Goal: Task Accomplishment & Management: Manage account settings

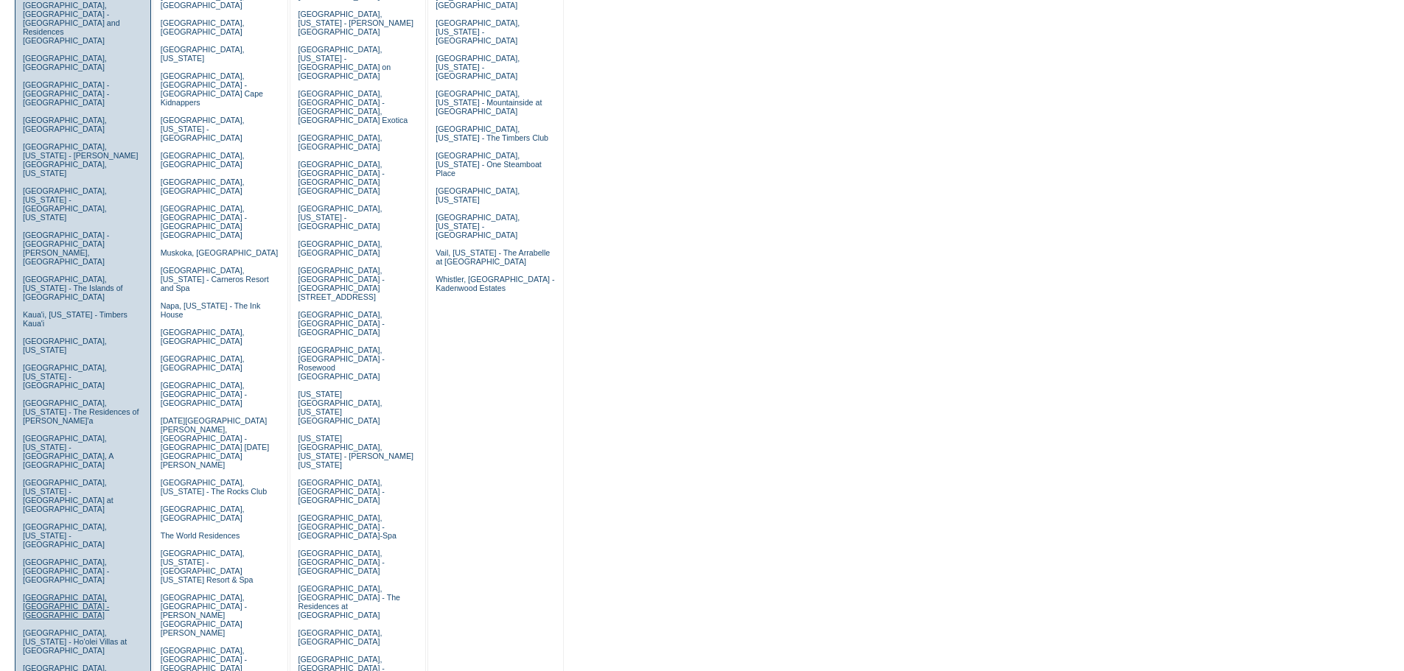
scroll to position [147, 0]
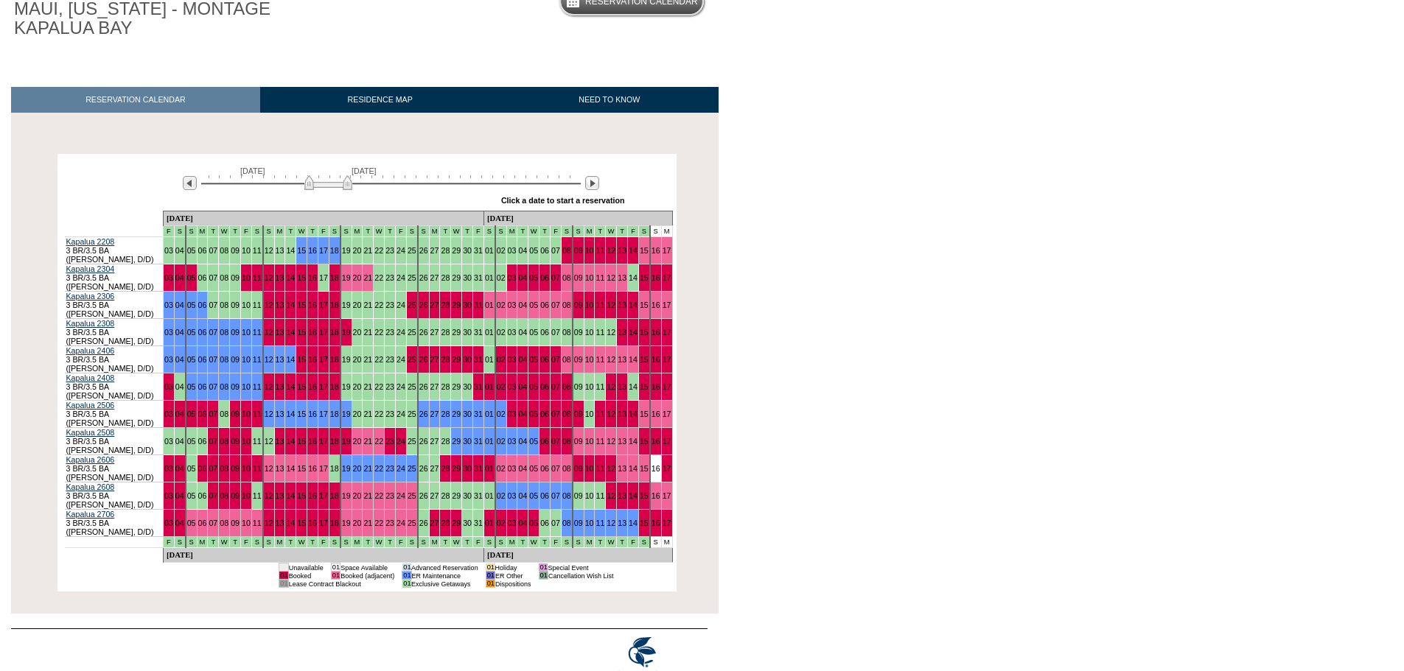
scroll to position [147, 0]
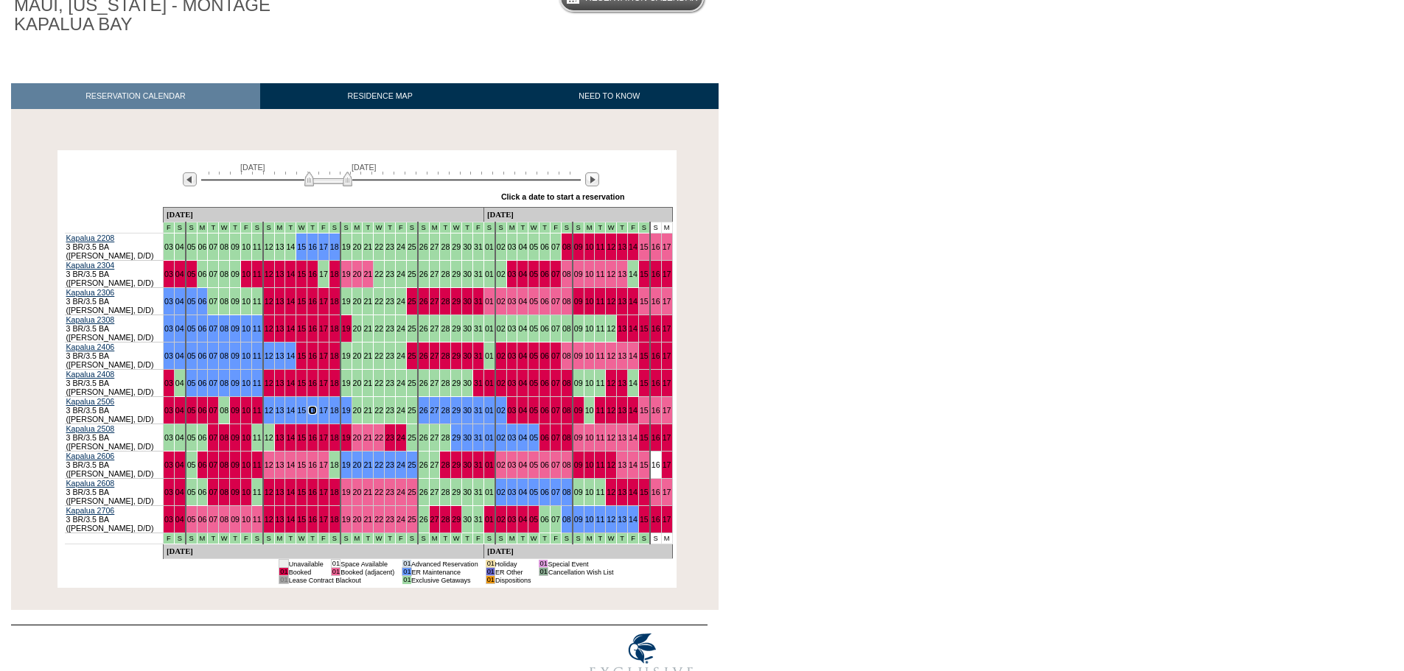
click at [337, 179] on img at bounding box center [328, 179] width 48 height 15
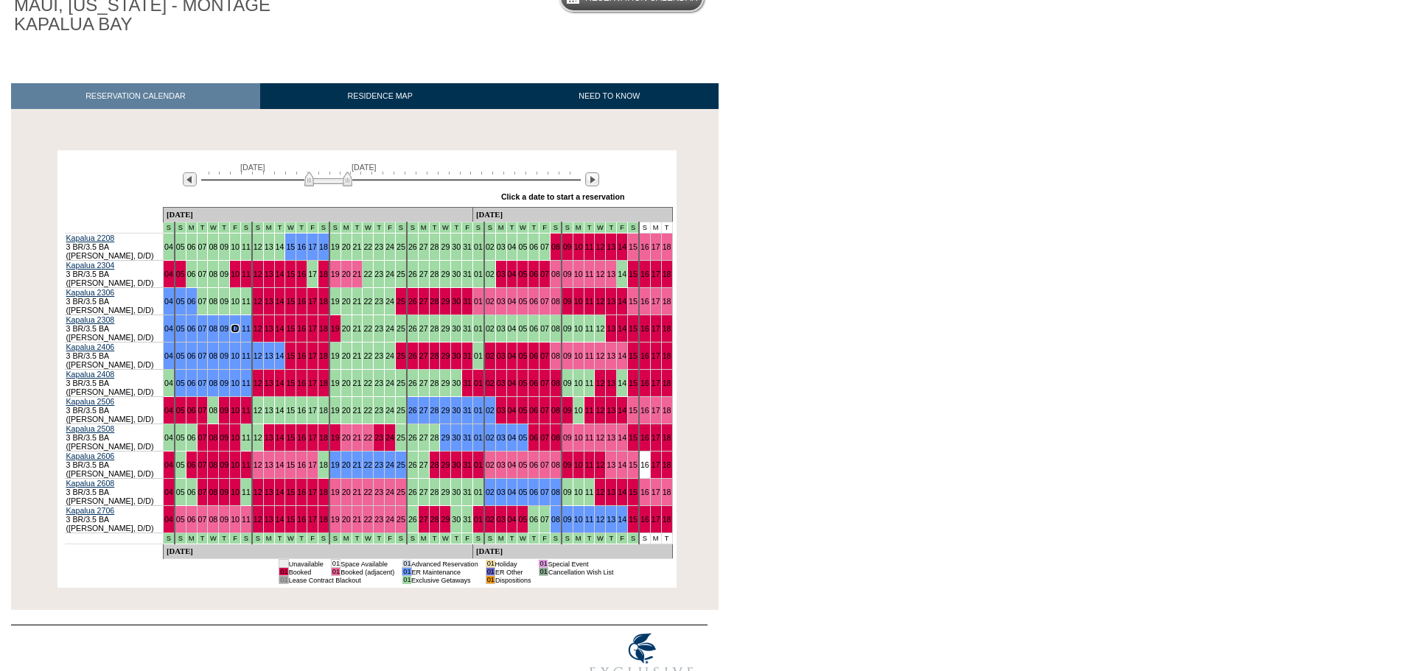
click at [329, 183] on img at bounding box center [328, 179] width 48 height 15
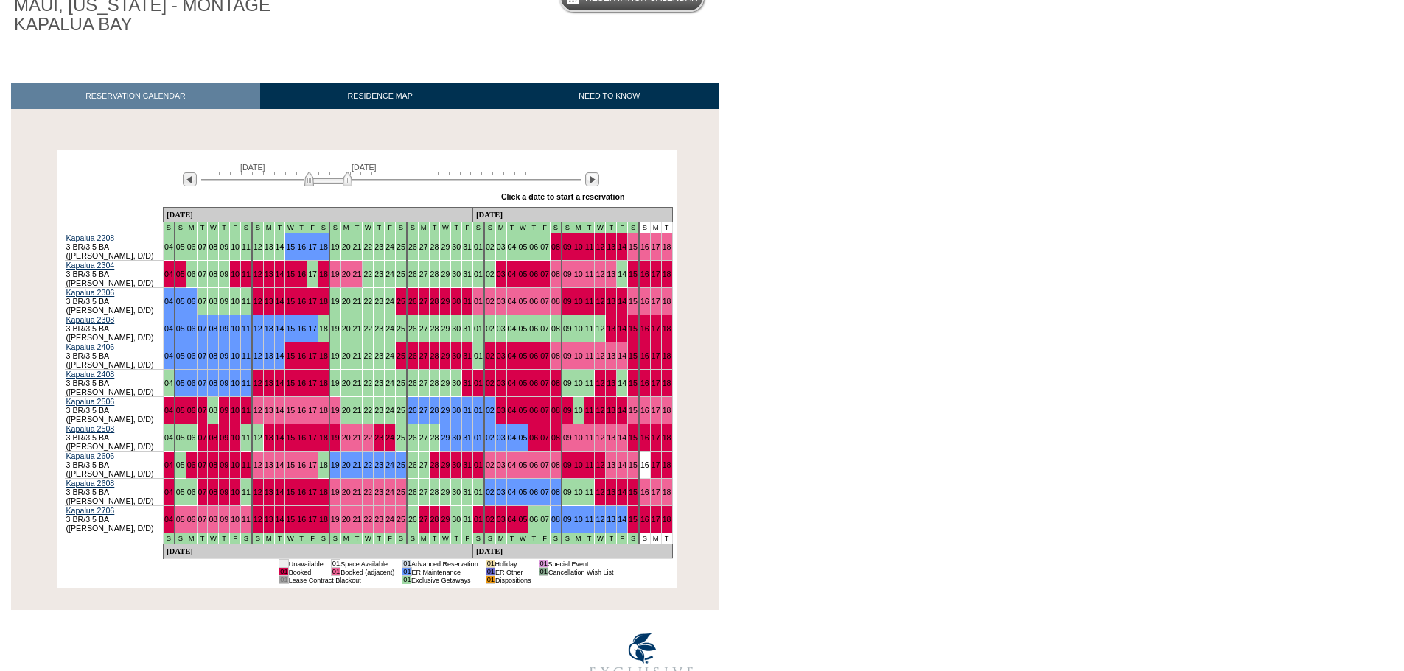
click at [329, 183] on img at bounding box center [328, 179] width 48 height 15
click at [318, 178] on img at bounding box center [328, 179] width 48 height 15
click at [1096, 256] on body "Follow Us ::" at bounding box center [702, 188] width 1404 height 671
click at [335, 181] on img at bounding box center [328, 179] width 48 height 15
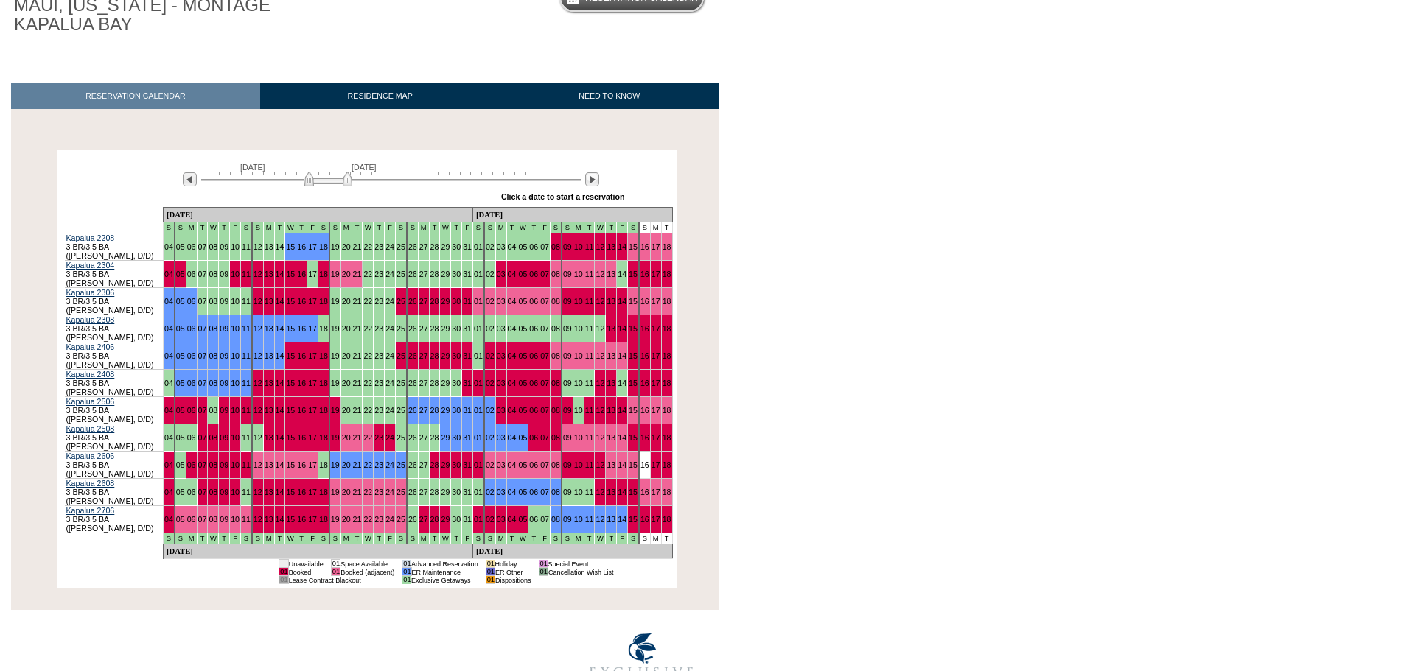
click at [335, 181] on img at bounding box center [328, 179] width 48 height 15
click at [332, 184] on img at bounding box center [328, 179] width 48 height 15
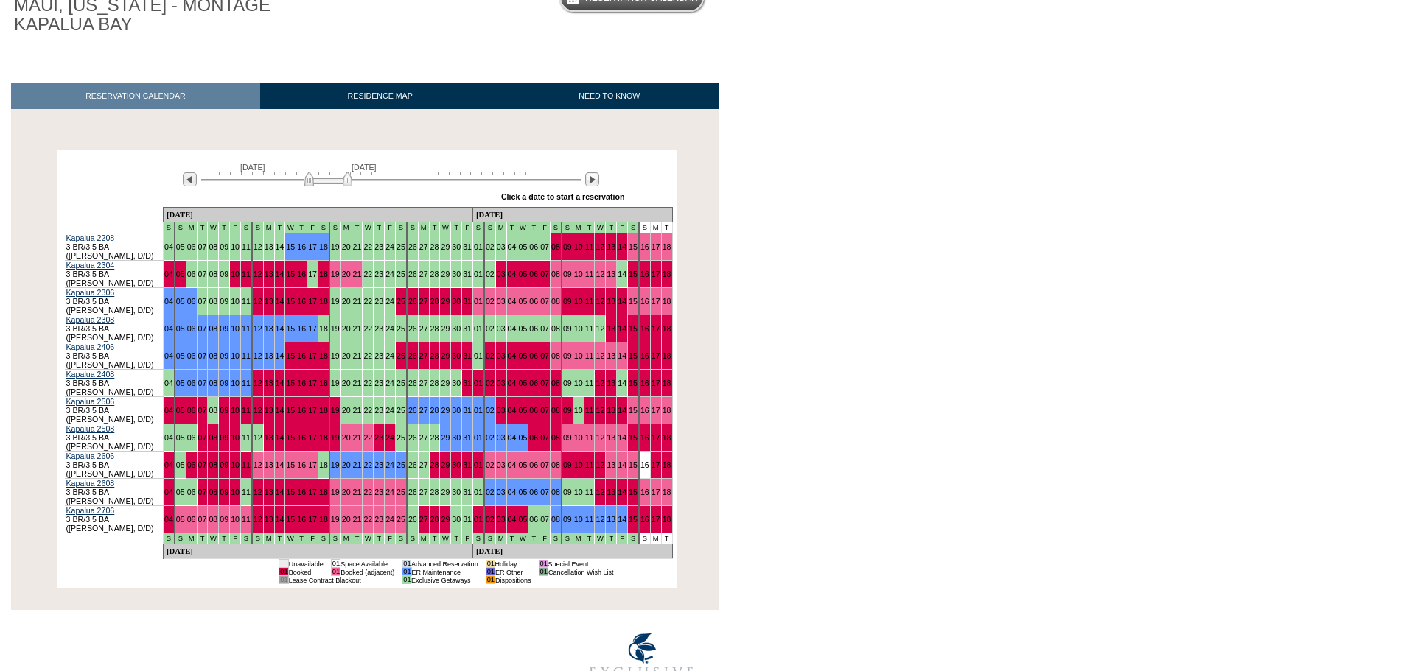
click at [332, 184] on img at bounding box center [328, 179] width 48 height 15
drag, startPoint x: 987, startPoint y: 261, endPoint x: 845, endPoint y: 131, distance: 191.9
click at [987, 261] on body "Follow Us ::" at bounding box center [702, 188] width 1404 height 671
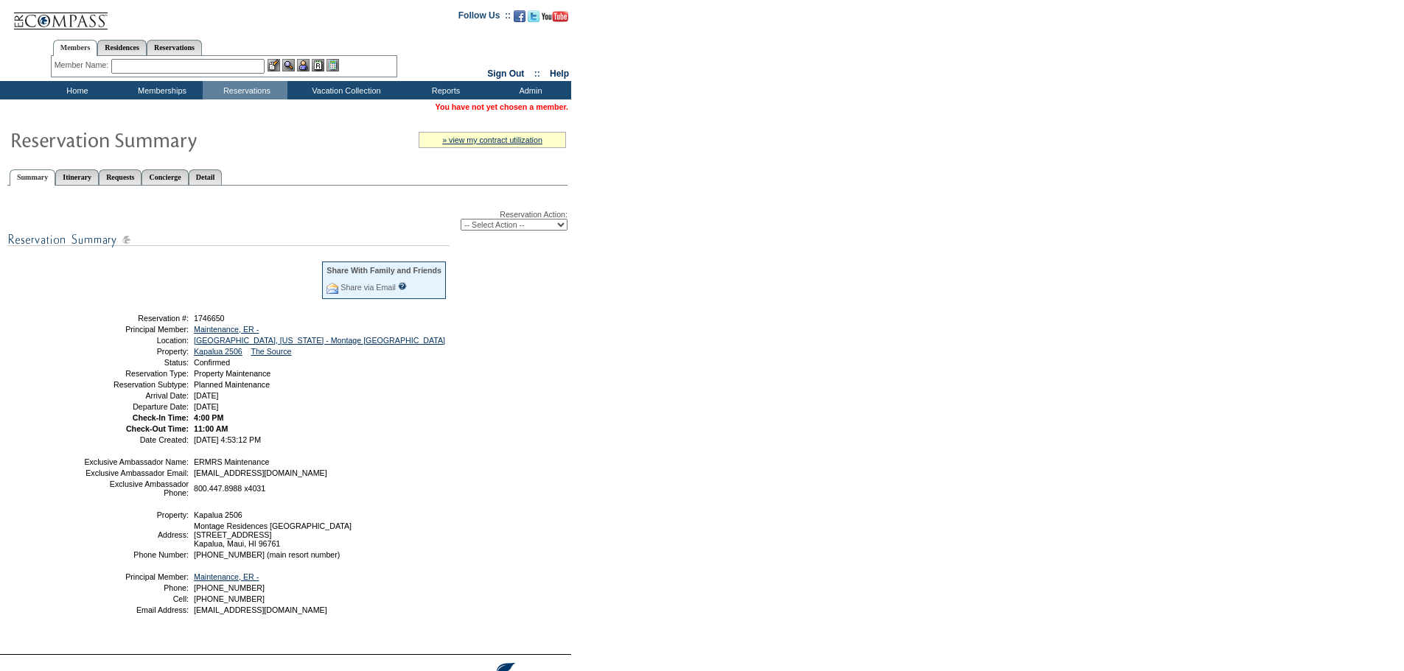
click at [536, 227] on select "-- Select Action -- Modify Reservation Dates Modify Reservation Cost Modify Occ…" at bounding box center [514, 225] width 107 height 12
select select "CancelRes"
click at [461, 221] on select "-- Select Action -- Modify Reservation Dates Modify Reservation Cost Modify Occ…" at bounding box center [514, 225] width 107 height 12
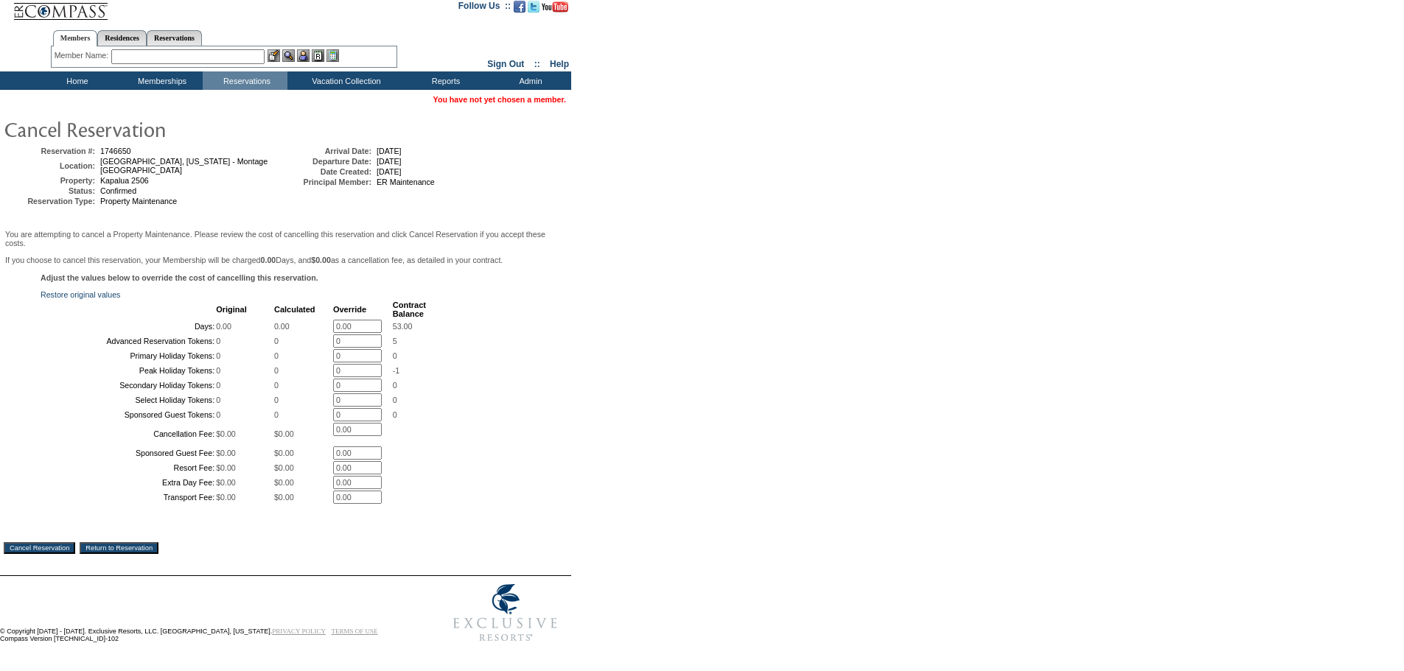
scroll to position [142, 0]
drag, startPoint x: 44, startPoint y: 548, endPoint x: 762, endPoint y: 67, distance: 864.1
click at [44, 548] on input "Cancel Reservation" at bounding box center [39, 548] width 71 height 12
